Goal: Complete application form

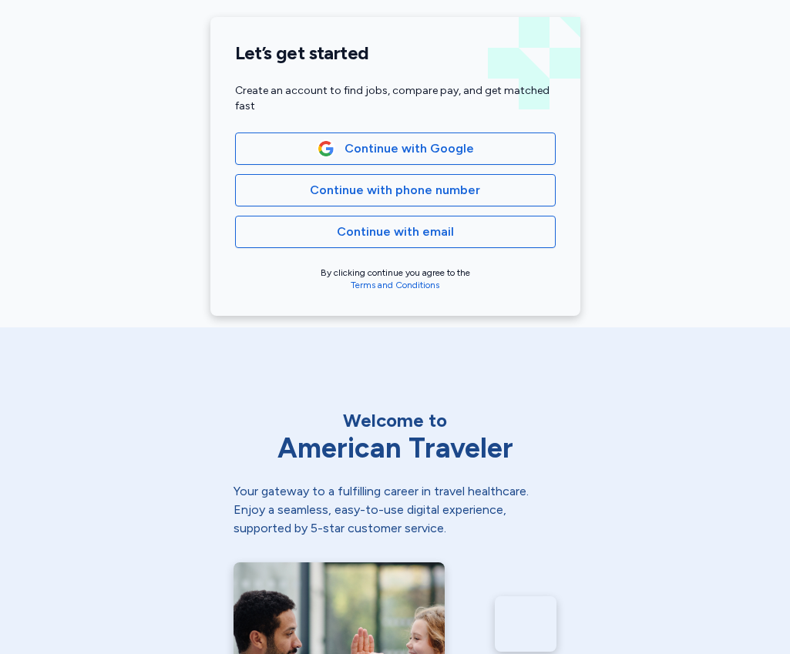
scroll to position [374, 0]
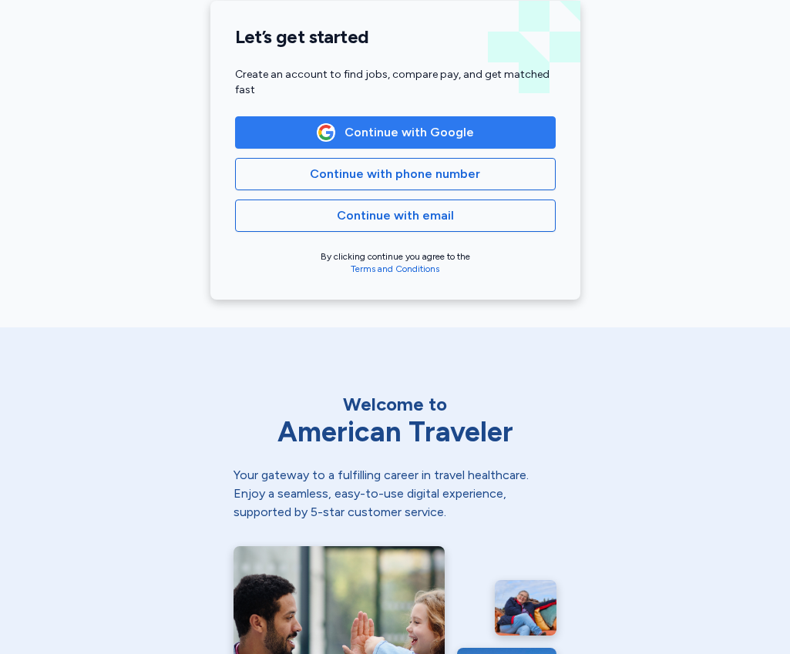
click at [403, 133] on span "Continue with Google" at bounding box center [409, 132] width 129 height 18
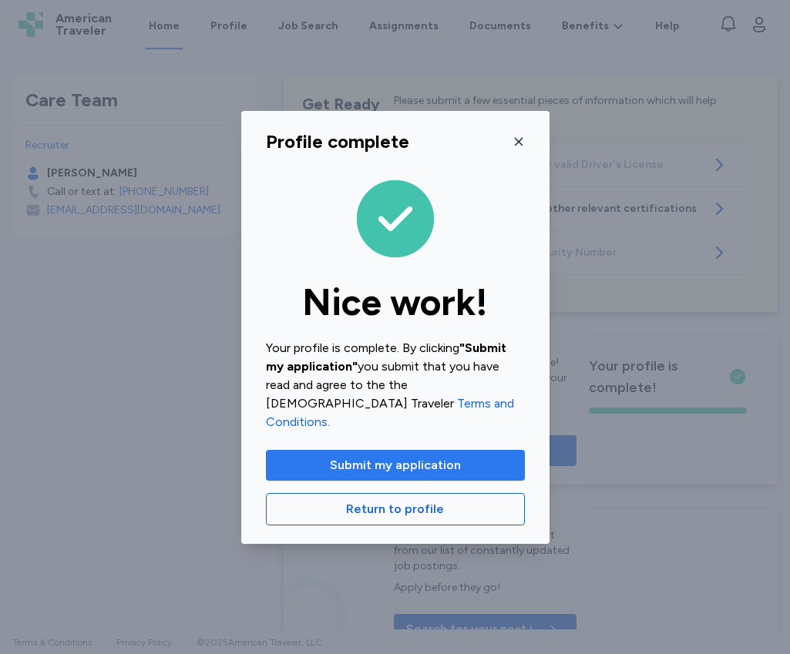
click at [397, 456] on span "Submit my application" at bounding box center [395, 465] width 131 height 18
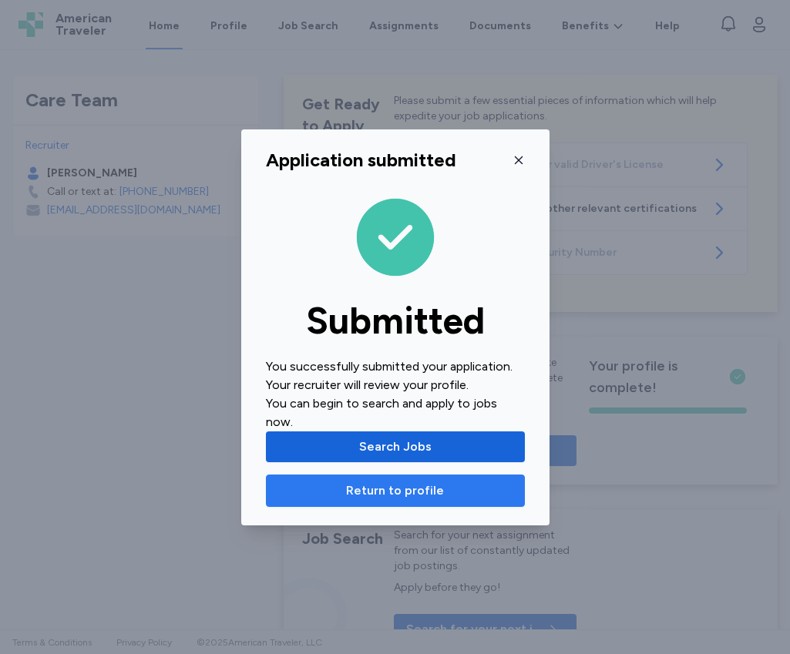
click at [393, 486] on span "Return to profile" at bounding box center [395, 491] width 98 height 18
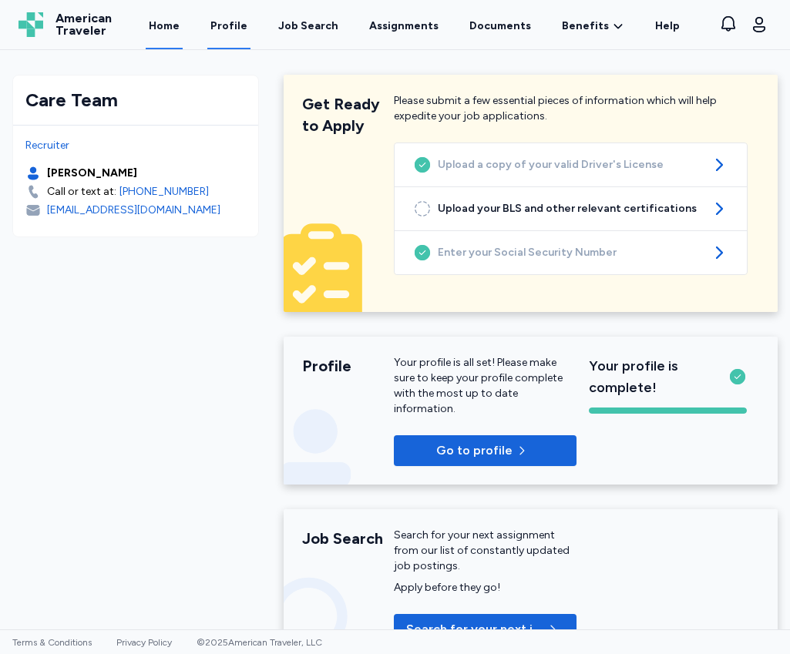
click at [232, 20] on link "Profile" at bounding box center [228, 26] width 43 height 48
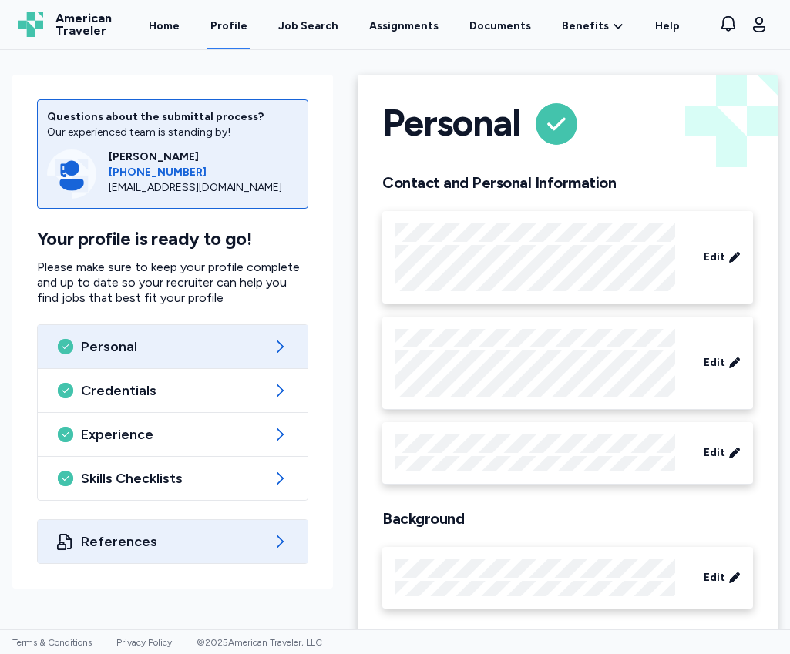
click at [171, 538] on span "References" at bounding box center [172, 542] width 183 height 18
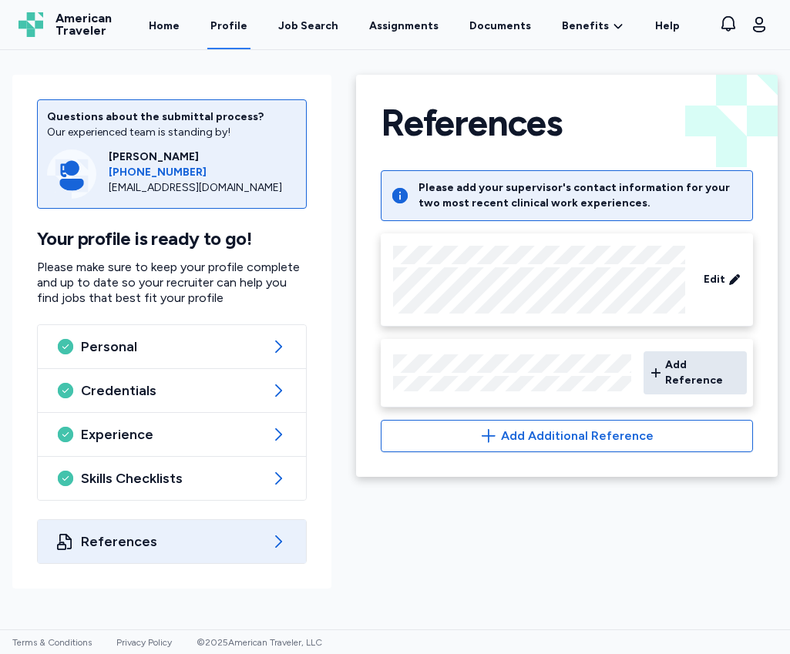
click at [684, 368] on span "Add Reference" at bounding box center [703, 373] width 76 height 31
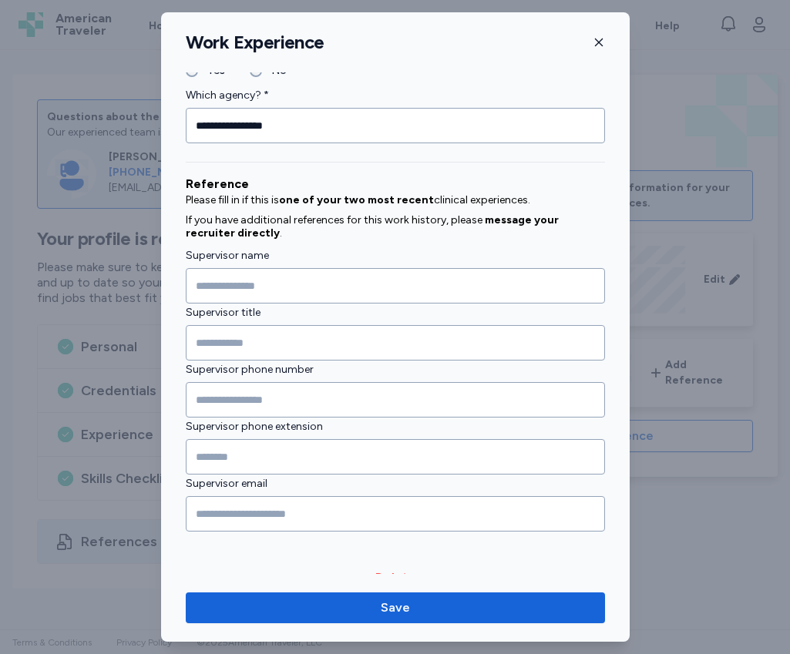
scroll to position [1703, 0]
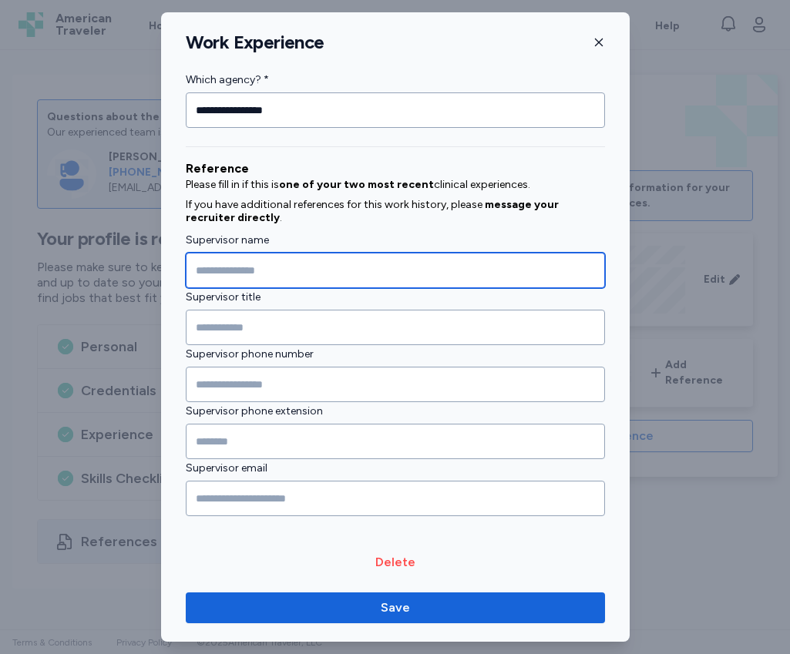
click at [314, 273] on input "Supervisor name" at bounding box center [395, 270] width 419 height 35
type input "**********"
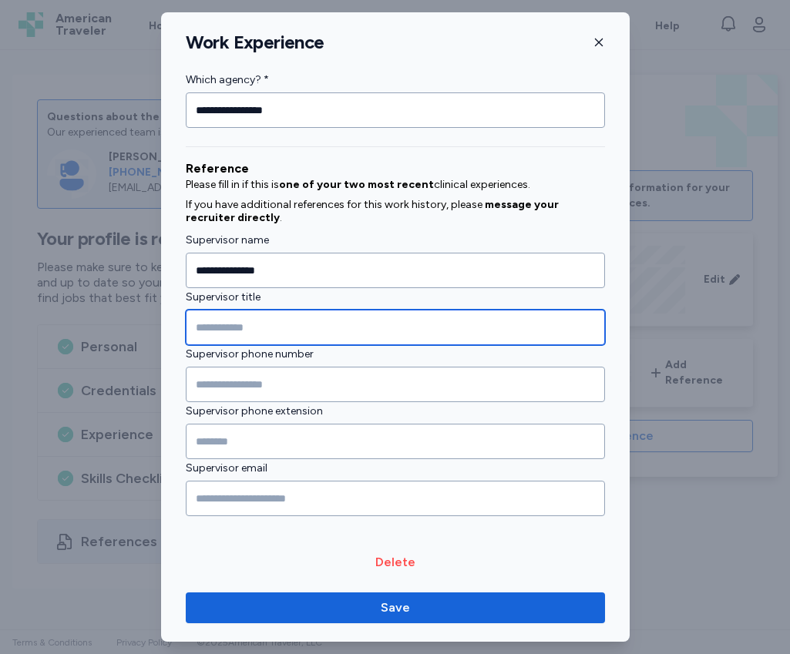
click at [312, 328] on input "Supervisor title" at bounding box center [395, 327] width 419 height 35
type input "**********"
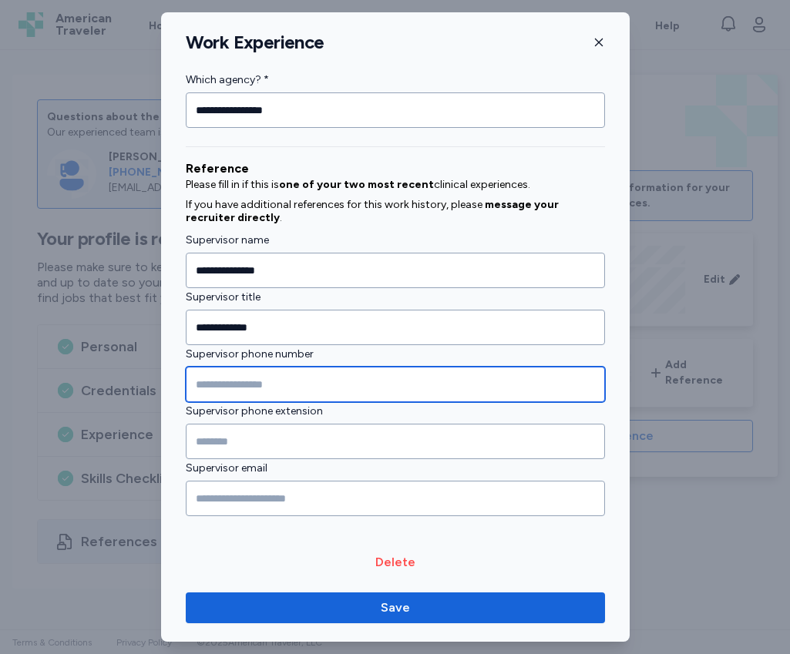
click at [267, 382] on input "Supervisor phone number" at bounding box center [395, 384] width 419 height 35
click at [317, 386] on input "Supervisor phone number" at bounding box center [395, 384] width 419 height 35
type input "**********"
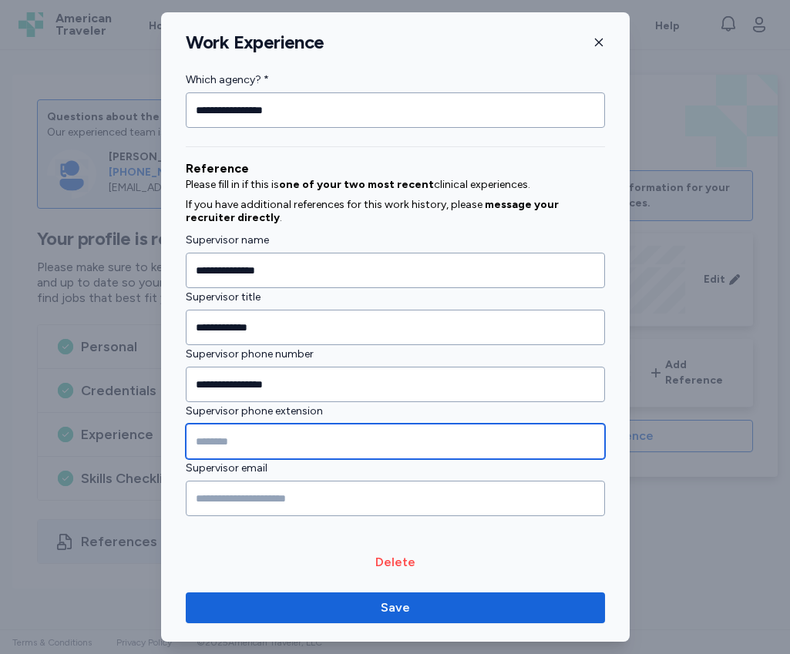
click at [315, 441] on input "Supervisor phone extension" at bounding box center [395, 441] width 419 height 35
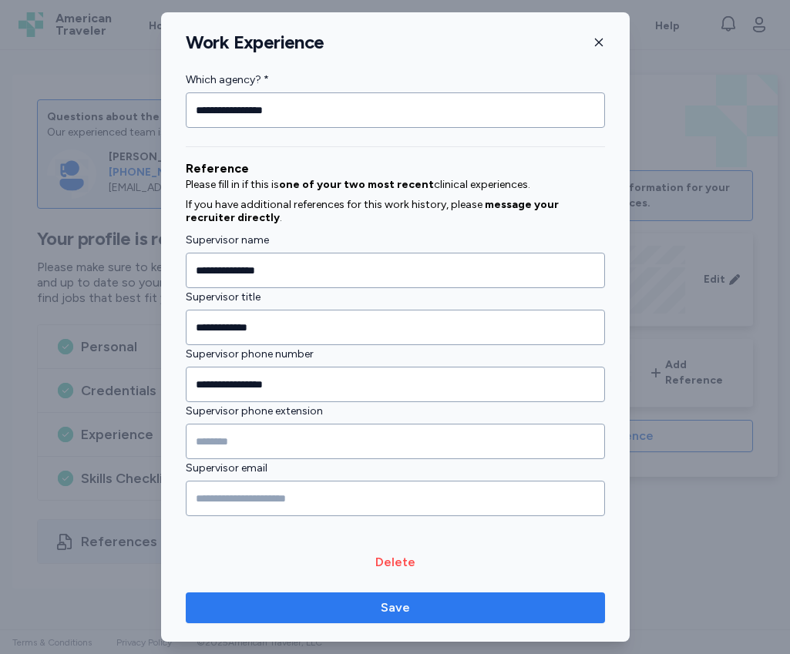
click at [423, 615] on span "Save" at bounding box center [395, 608] width 395 height 18
